Goal: Navigation & Orientation: Find specific page/section

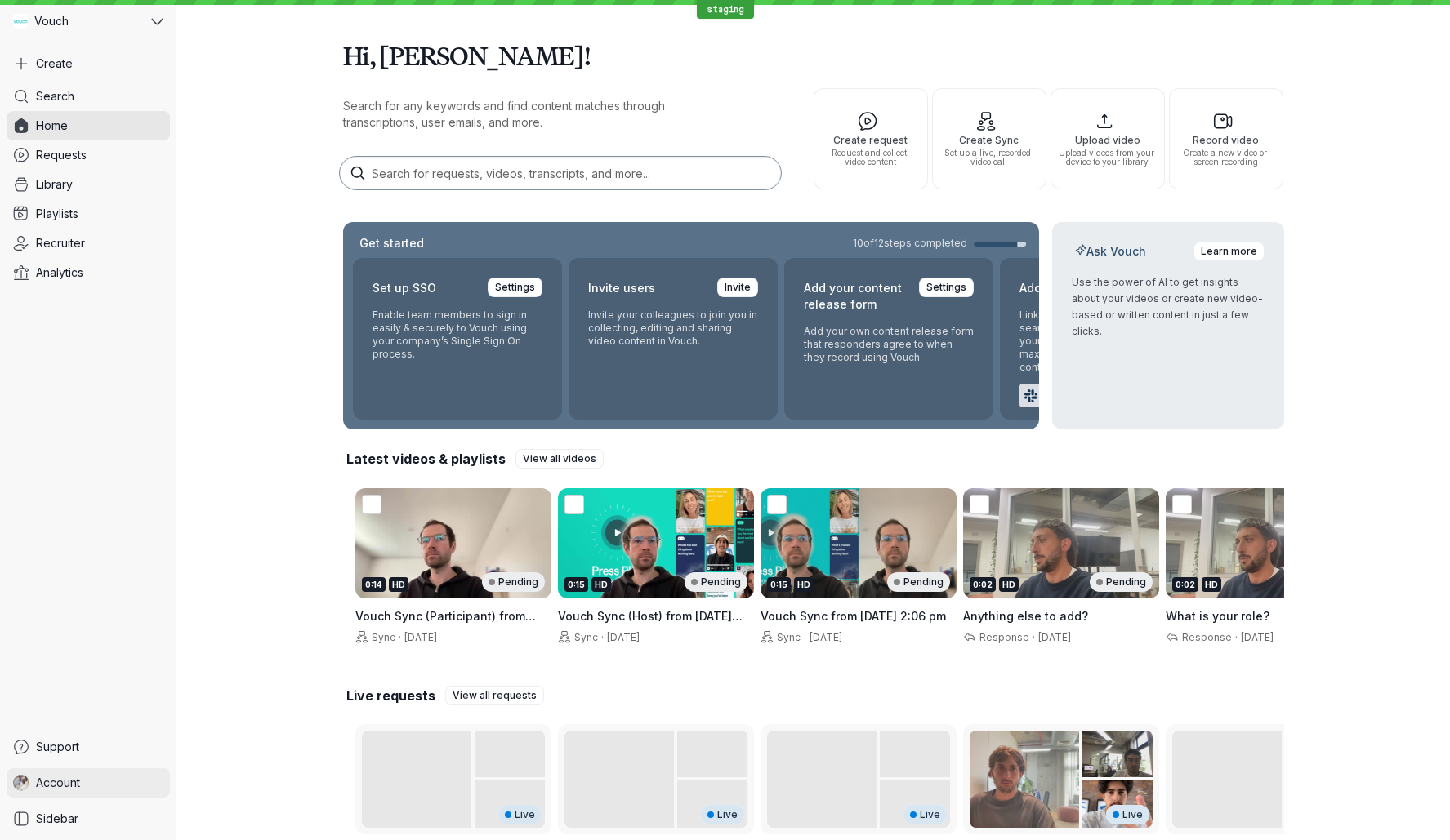
click at [66, 775] on span "Account" at bounding box center [57, 784] width 44 height 16
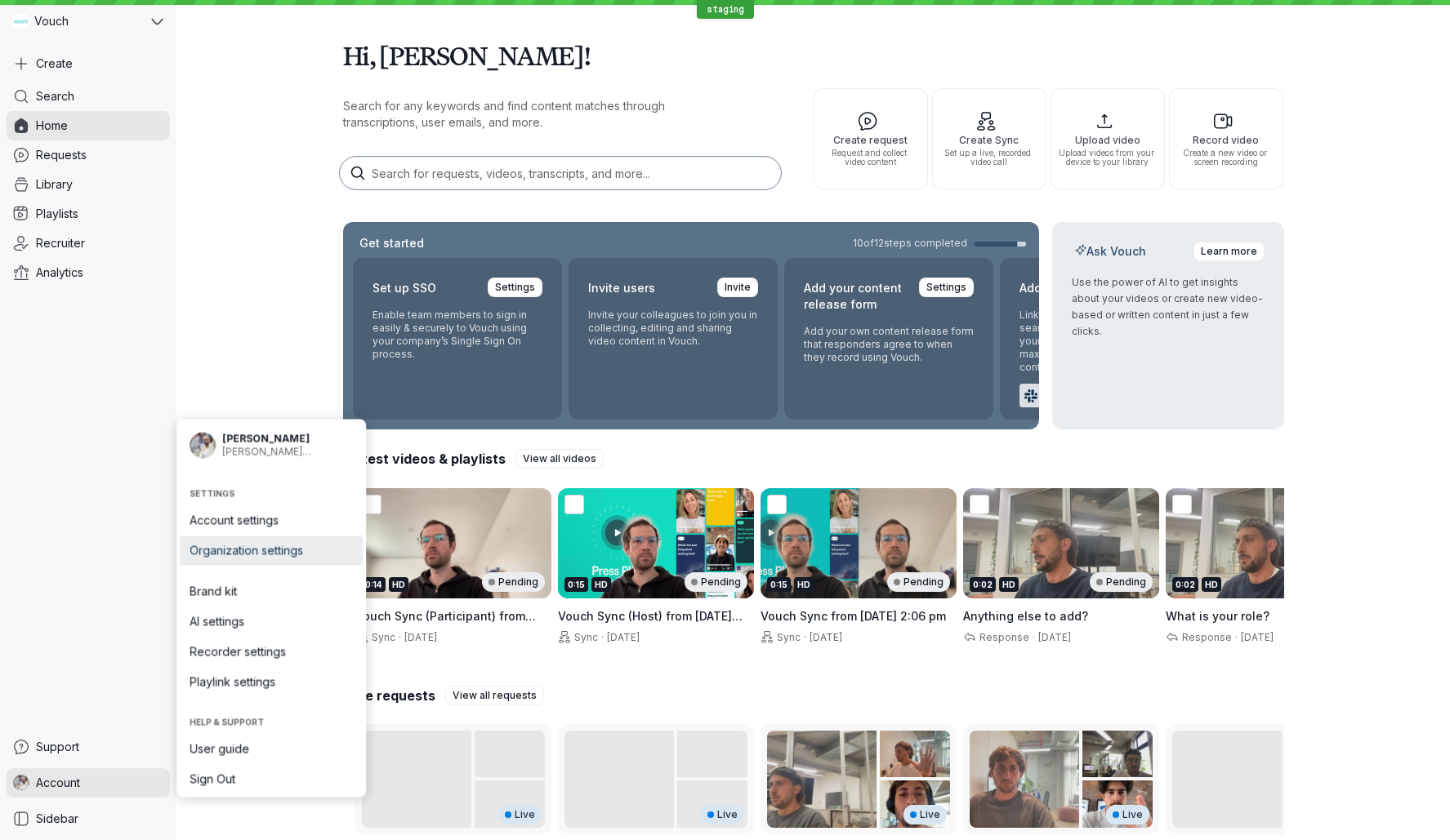
click at [293, 553] on span "Organization settings" at bounding box center [271, 551] width 163 height 16
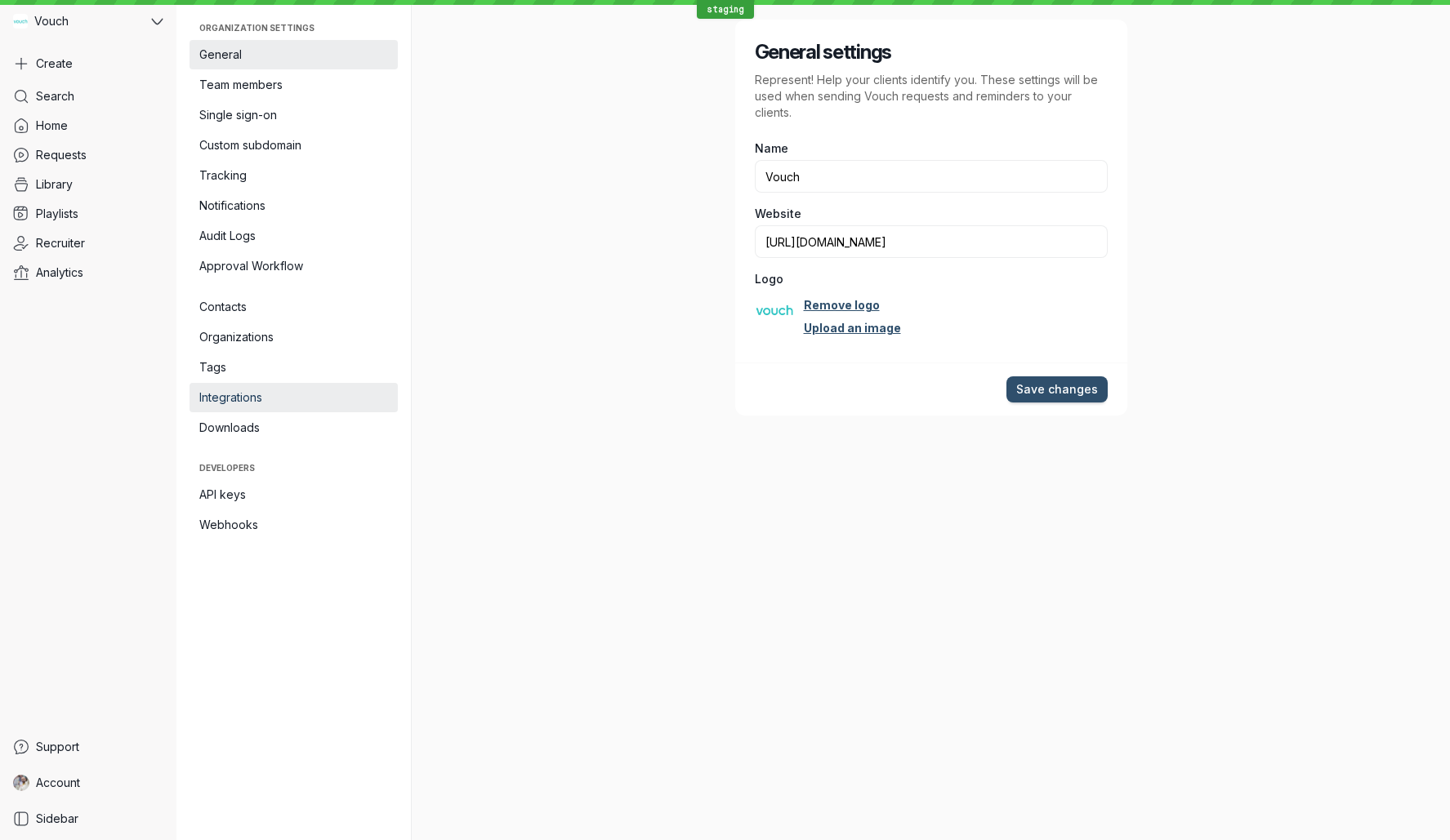
click at [282, 411] on link "Integrations" at bounding box center [293, 397] width 209 height 29
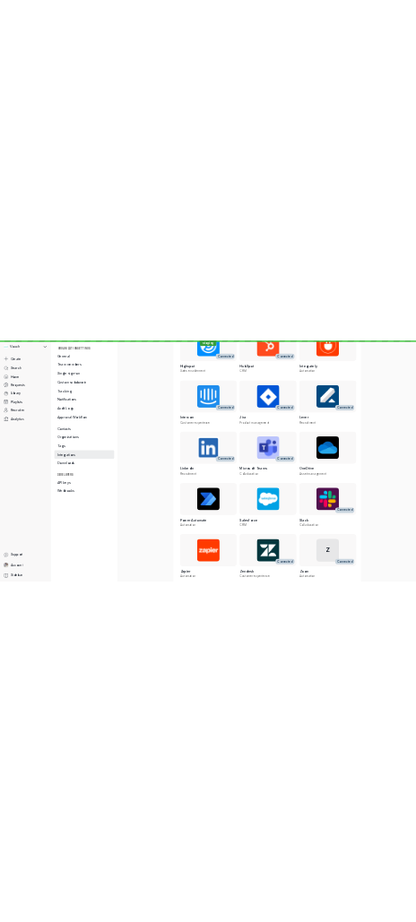
scroll to position [609, 0]
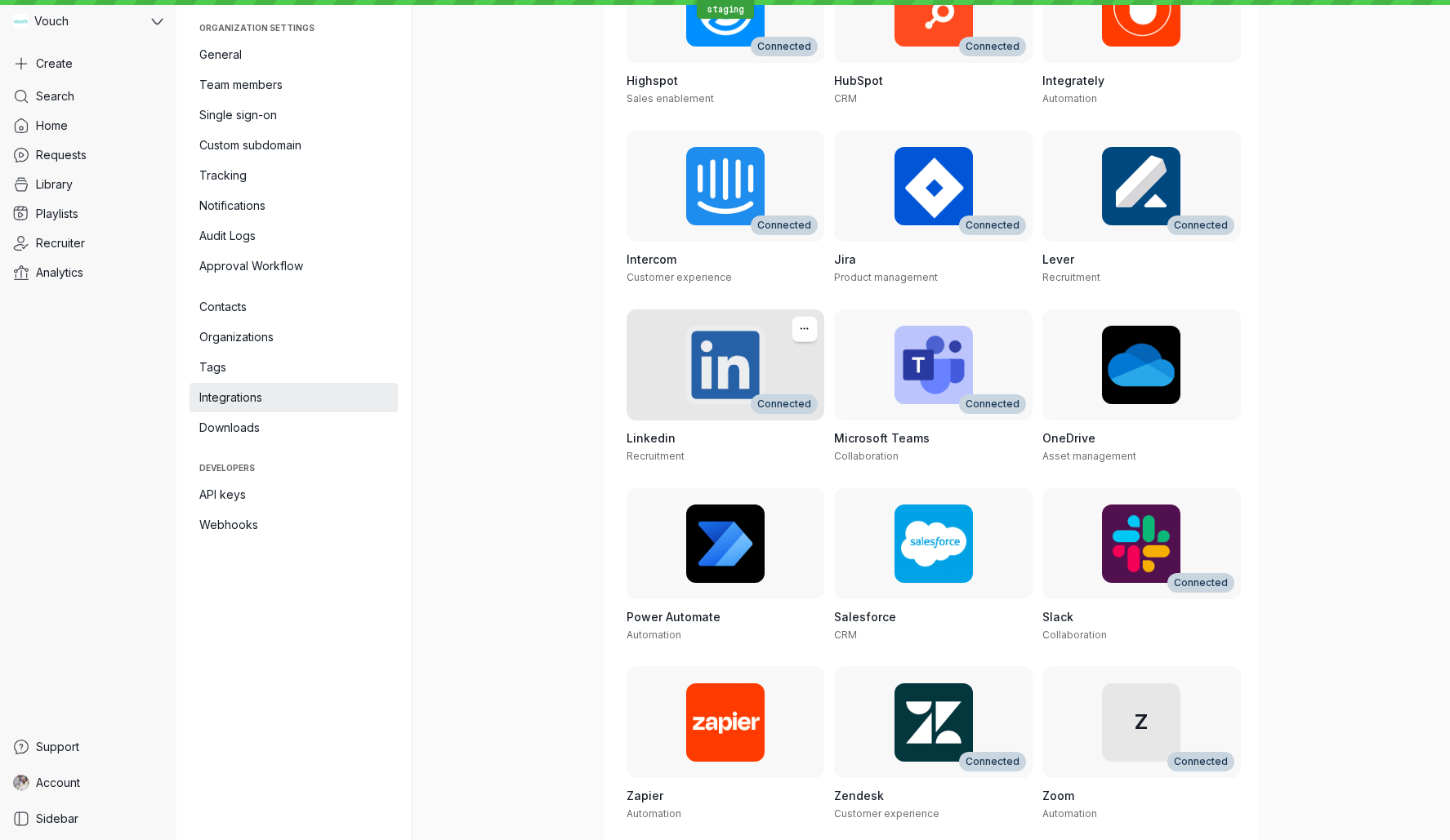
click at [713, 442] on h3 "Linkedin" at bounding box center [725, 438] width 199 height 16
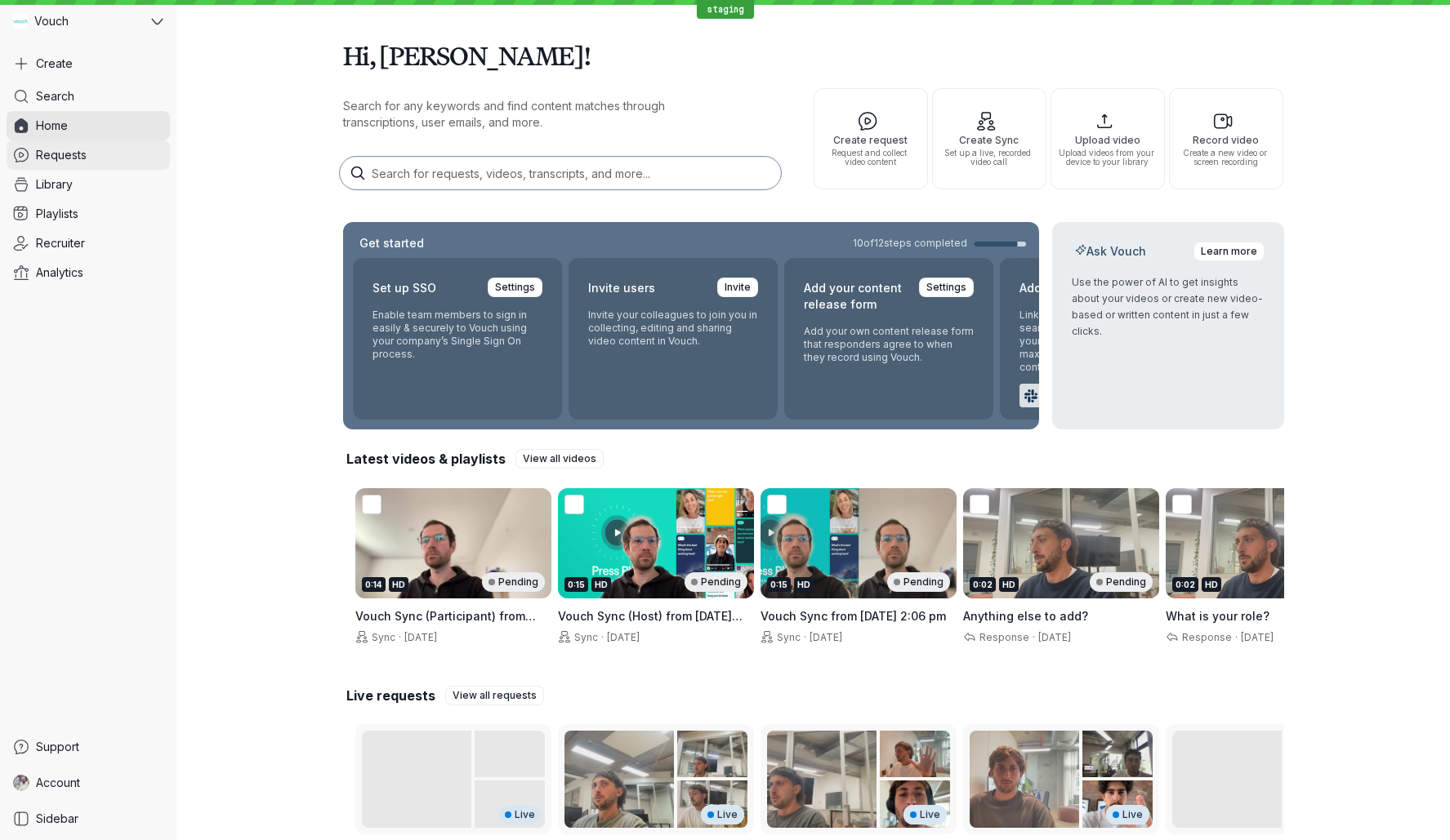
click at [86, 165] on link "Requests" at bounding box center [87, 155] width 163 height 29
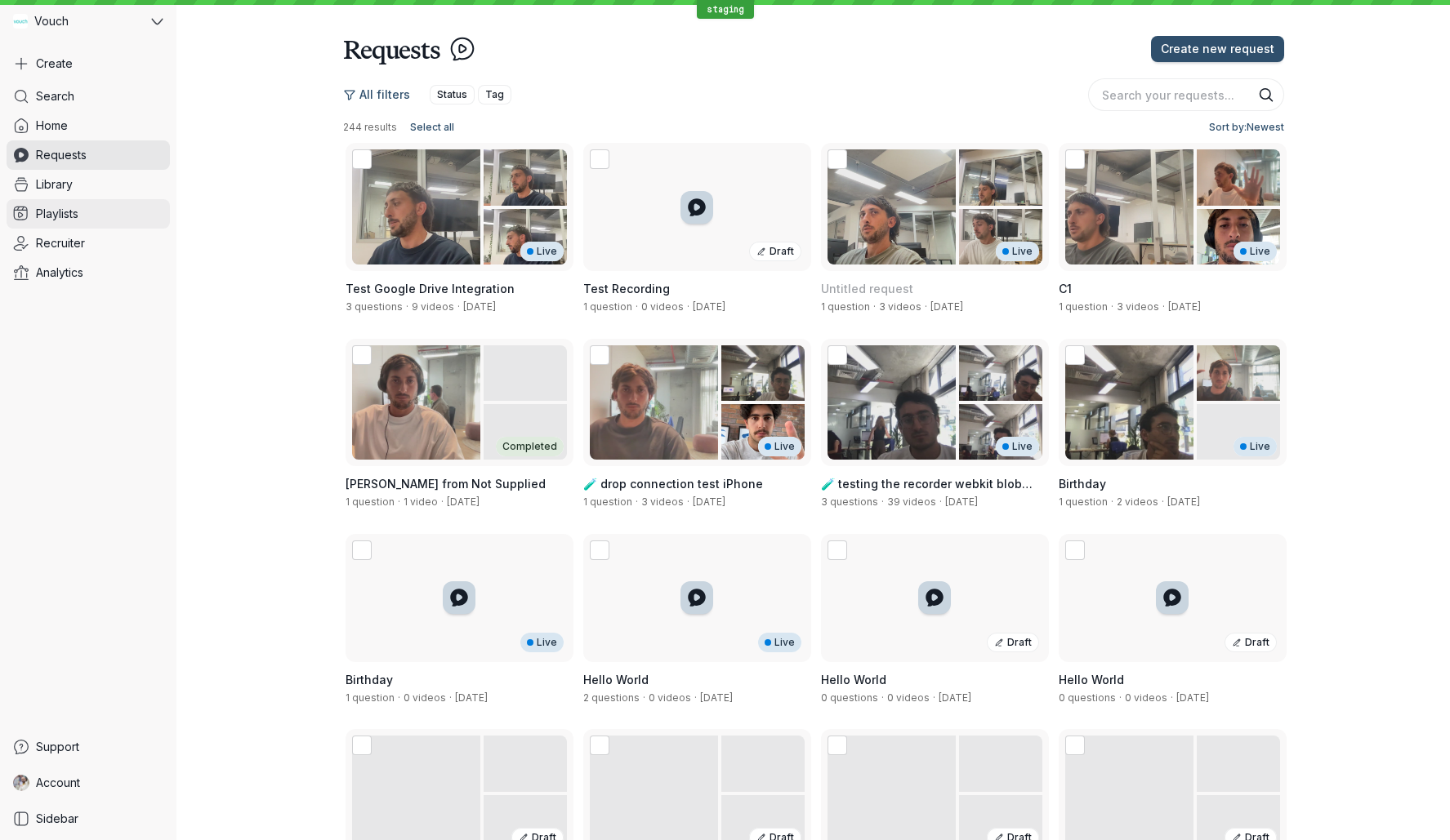
click at [70, 215] on span "Playlists" at bounding box center [57, 214] width 43 height 16
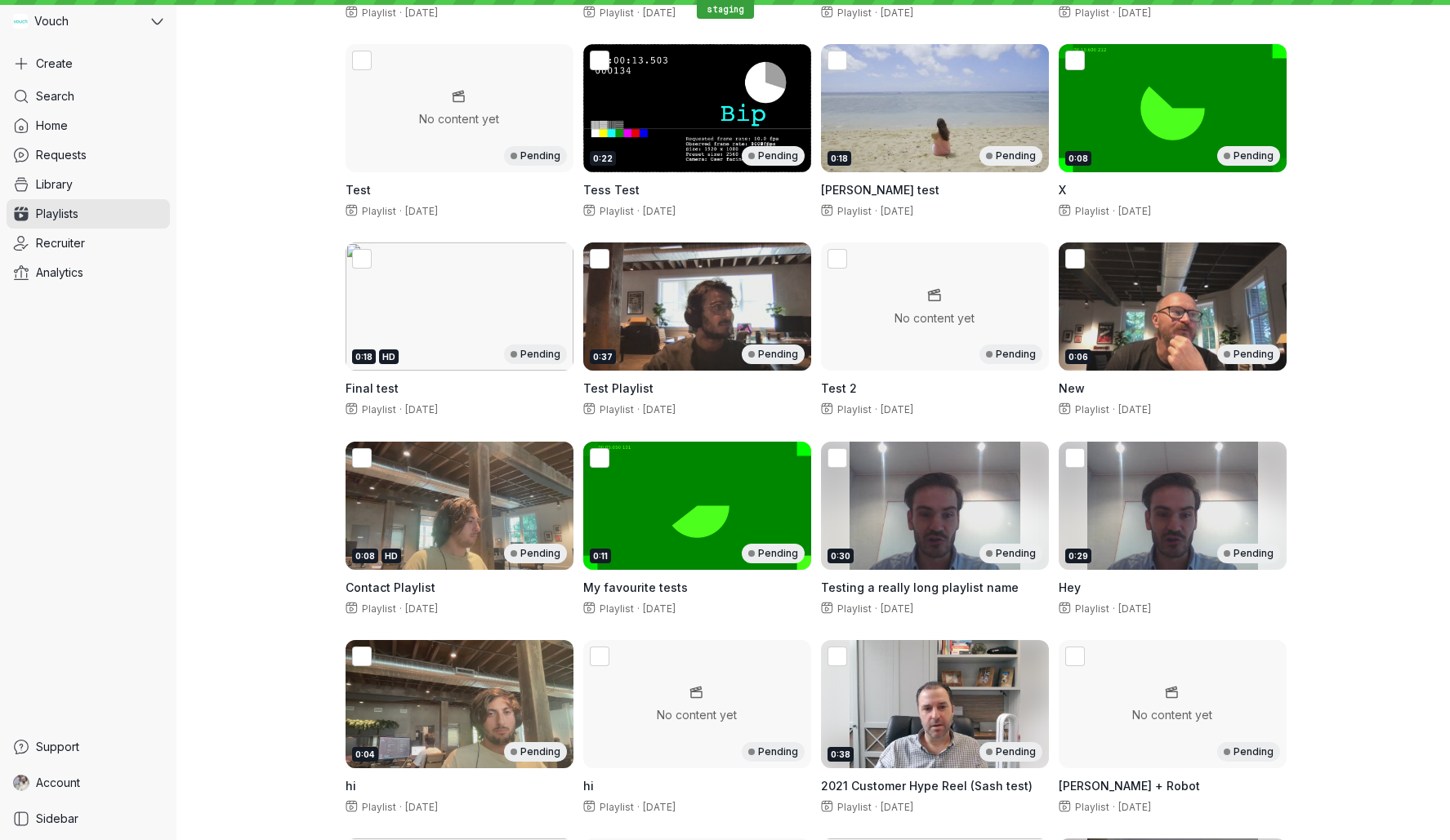
scroll to position [880, 0]
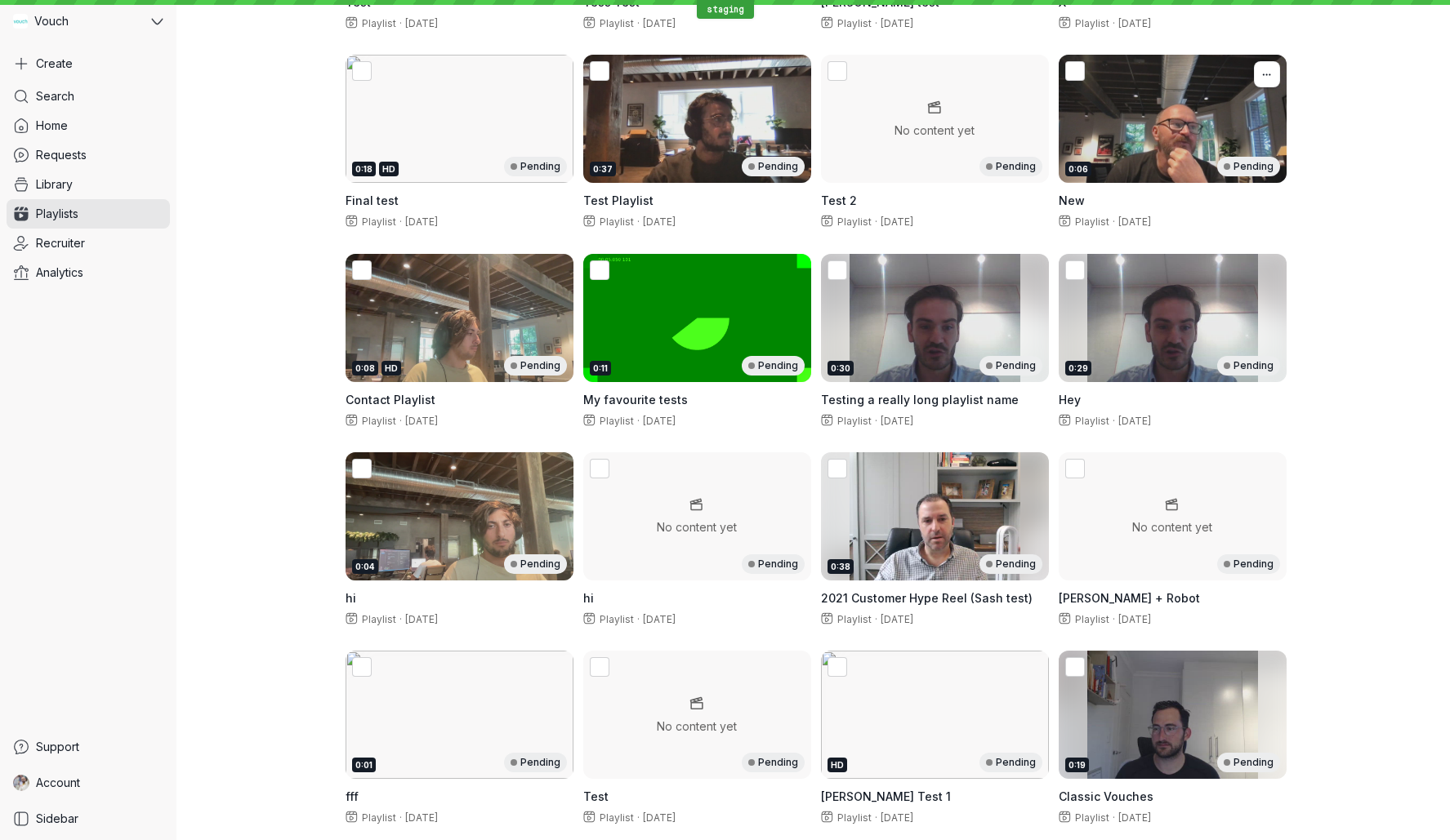
click at [1168, 157] on div "0:06 Pending" at bounding box center [1173, 167] width 215 height 20
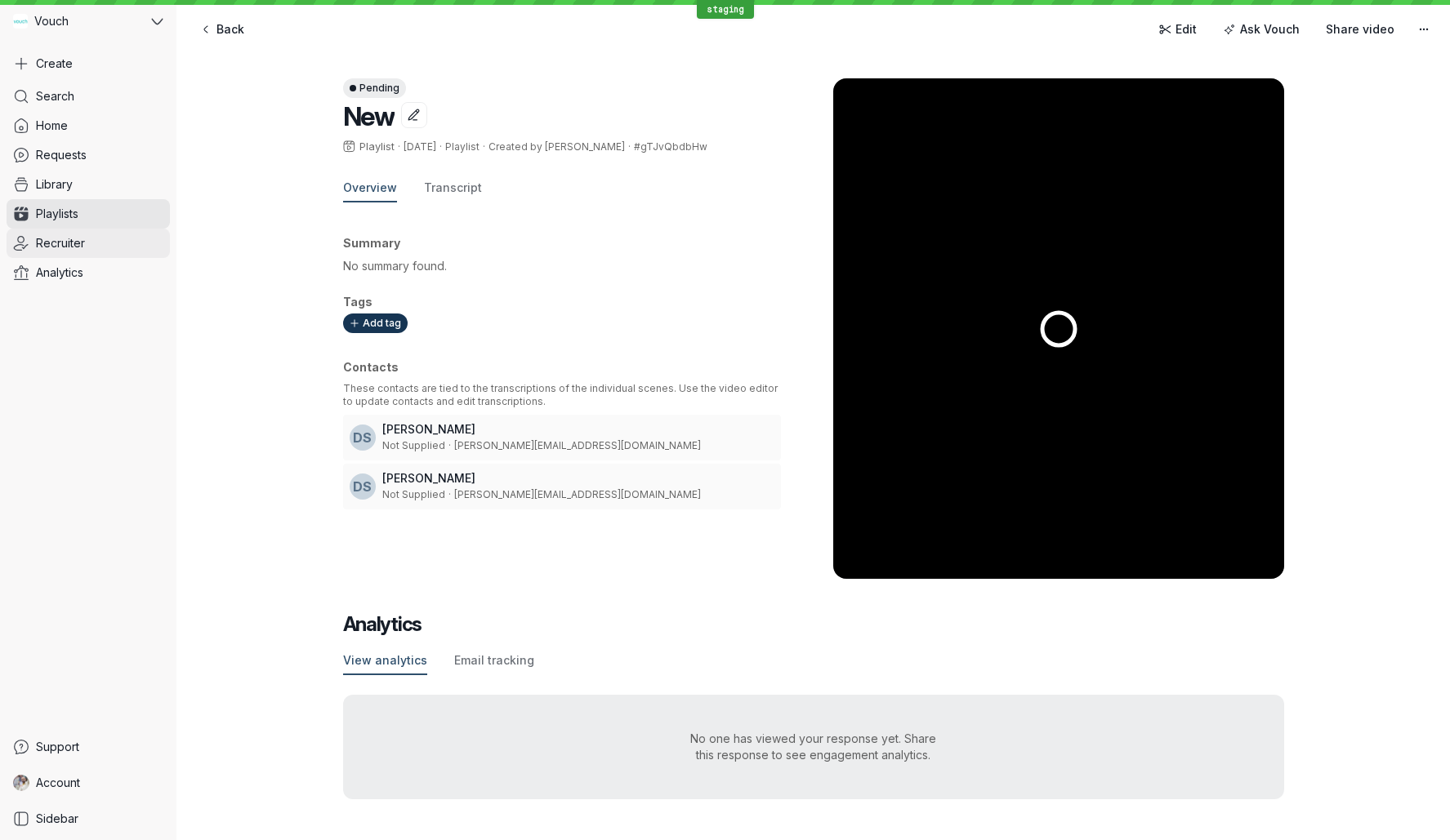
click at [77, 241] on span "Recruiter" at bounding box center [60, 243] width 49 height 16
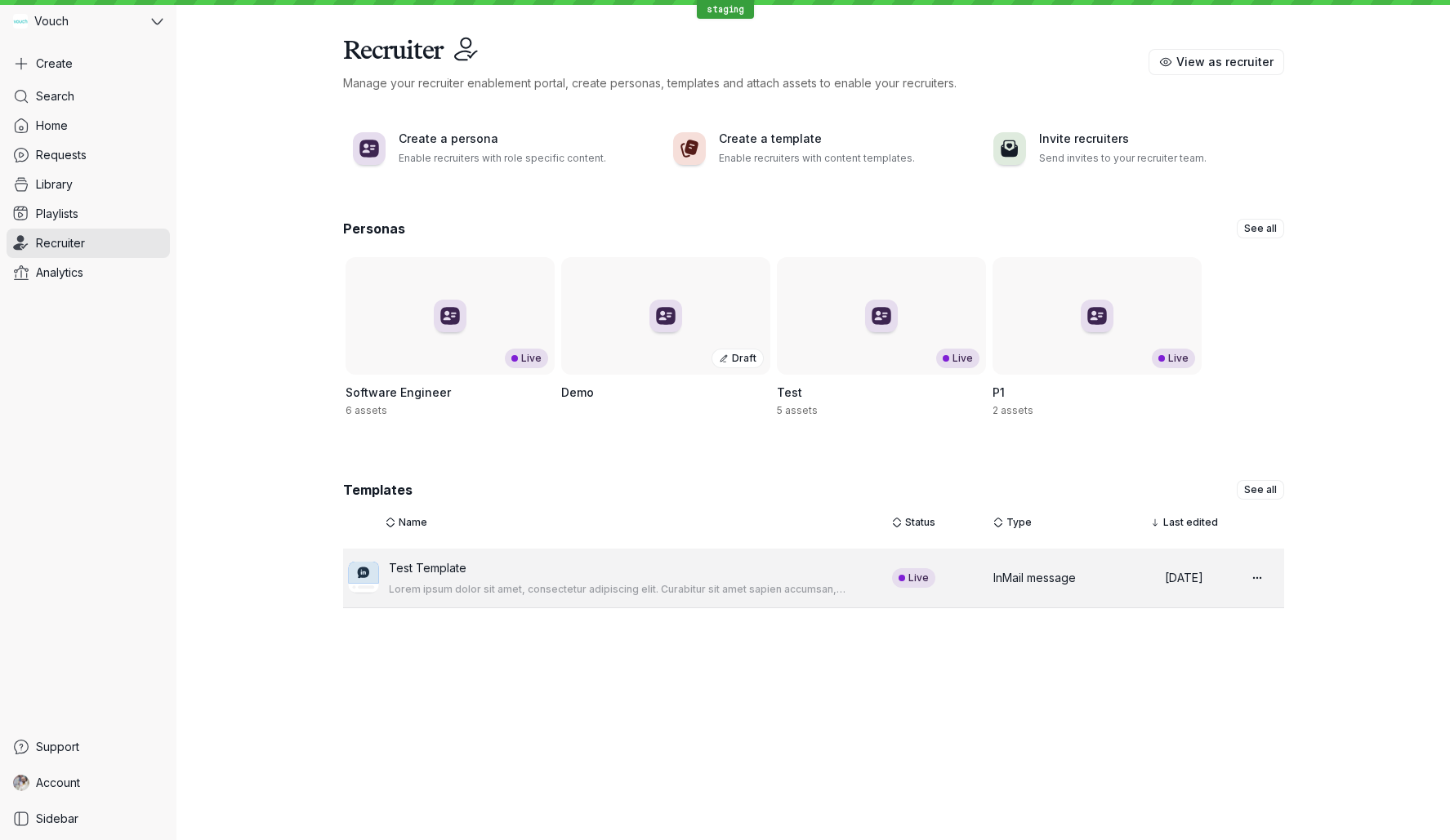
click at [555, 587] on p "Lorem ipsum dolor sit amet, consectetur adipiscing elit. Curabitur sit amet sap…" at bounding box center [621, 589] width 464 height 13
